Goal: Contribute content

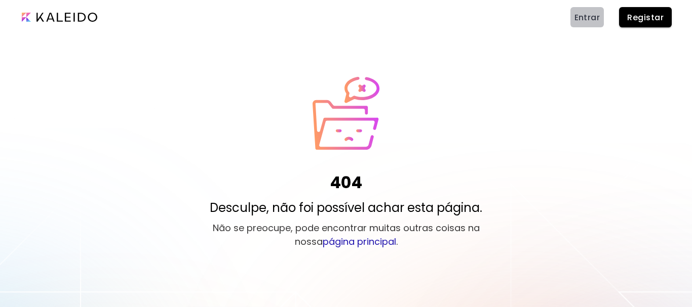
click at [583, 16] on span "Entrar" at bounding box center [587, 17] width 26 height 11
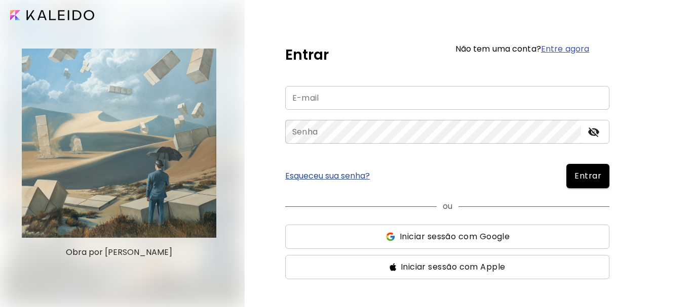
click at [456, 243] on button "Iniciar sessão com Google" at bounding box center [447, 237] width 324 height 24
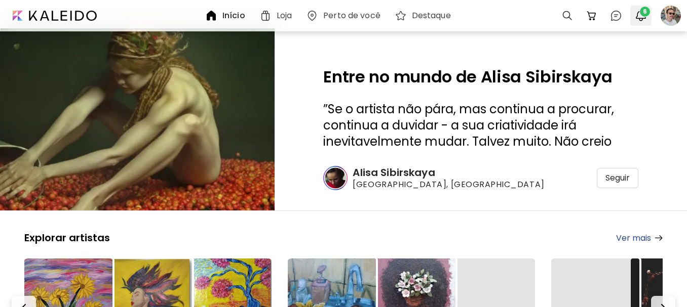
click at [646, 19] on img "button" at bounding box center [641, 16] width 12 height 12
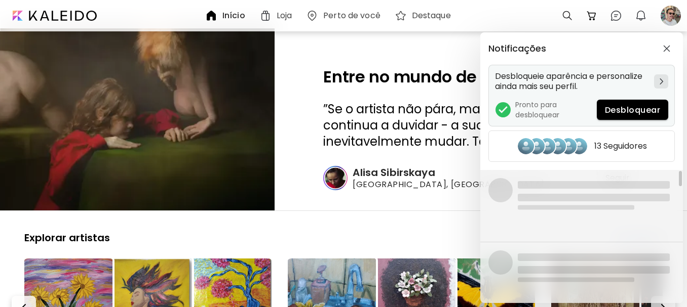
click at [637, 110] on span "Desbloquear" at bounding box center [632, 110] width 55 height 11
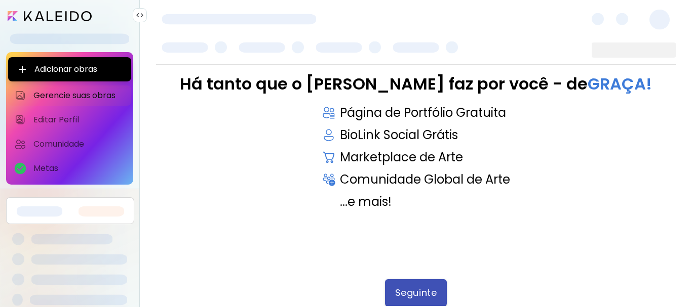
click at [423, 294] on span "Seguinte" at bounding box center [416, 293] width 42 height 11
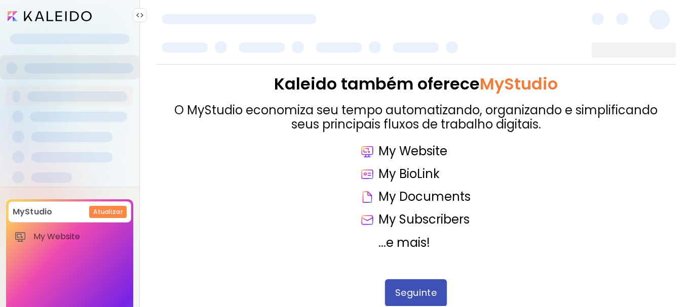
click at [423, 294] on span "Seguinte" at bounding box center [416, 293] width 42 height 11
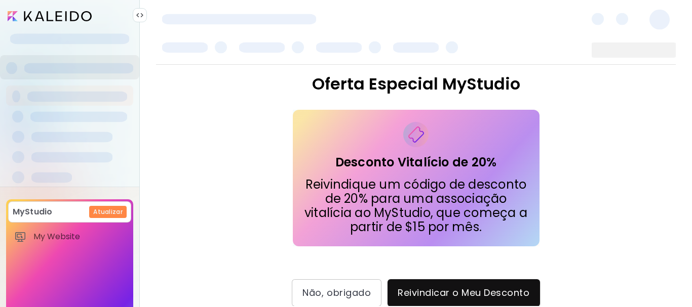
click at [423, 294] on span "Reivindicar o Meu Desconto" at bounding box center [464, 293] width 132 height 11
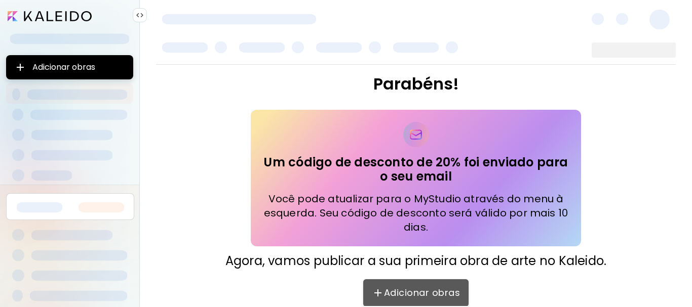
click at [423, 294] on span "Adicionar obras" at bounding box center [415, 293] width 85 height 12
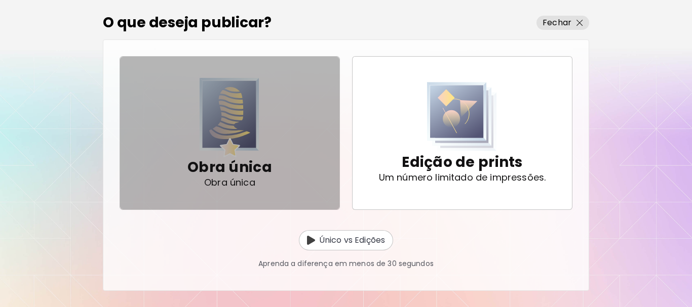
click at [229, 131] on img "button" at bounding box center [230, 118] width 60 height 80
